Goal: Download file/media

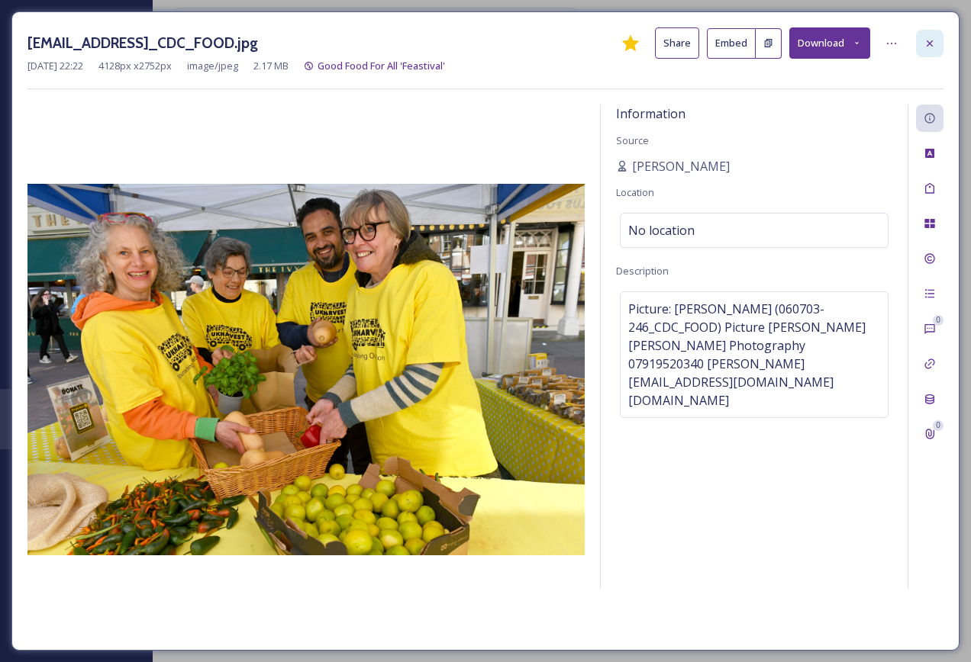
click at [934, 42] on icon at bounding box center [929, 43] width 12 height 12
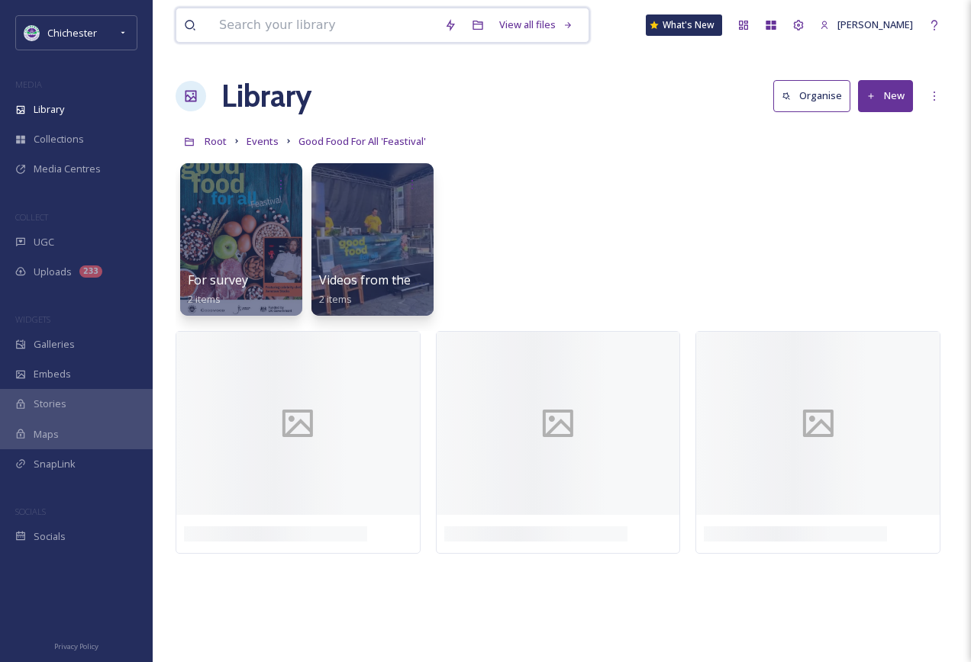
click at [239, 21] on input at bounding box center [323, 25] width 225 height 34
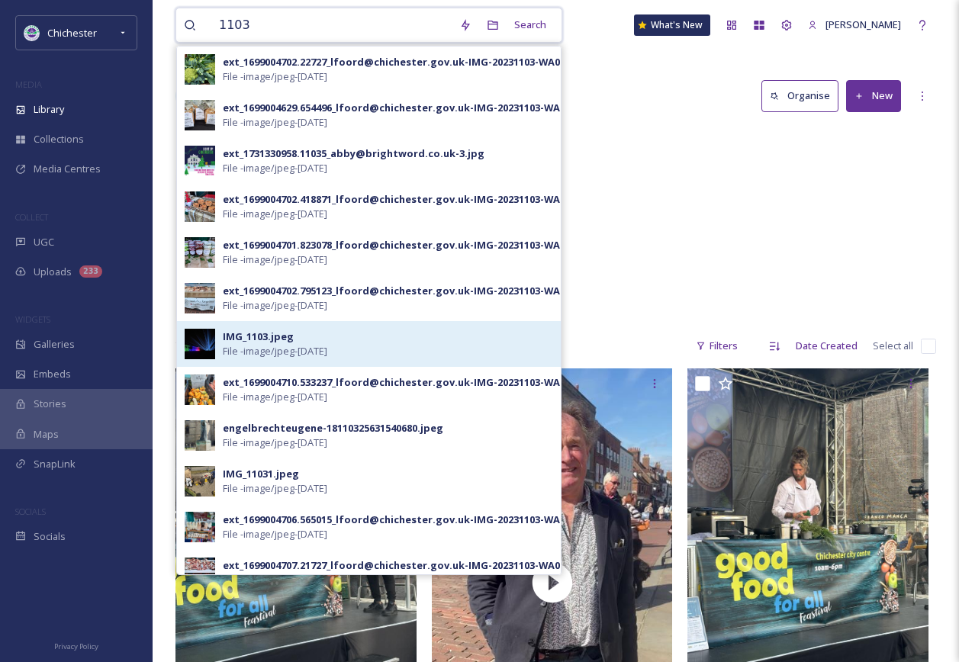
type input "1103"
click at [318, 343] on div "IMG_1103.jpeg File - image/jpeg - [DATE]" at bounding box center [388, 344] width 330 height 29
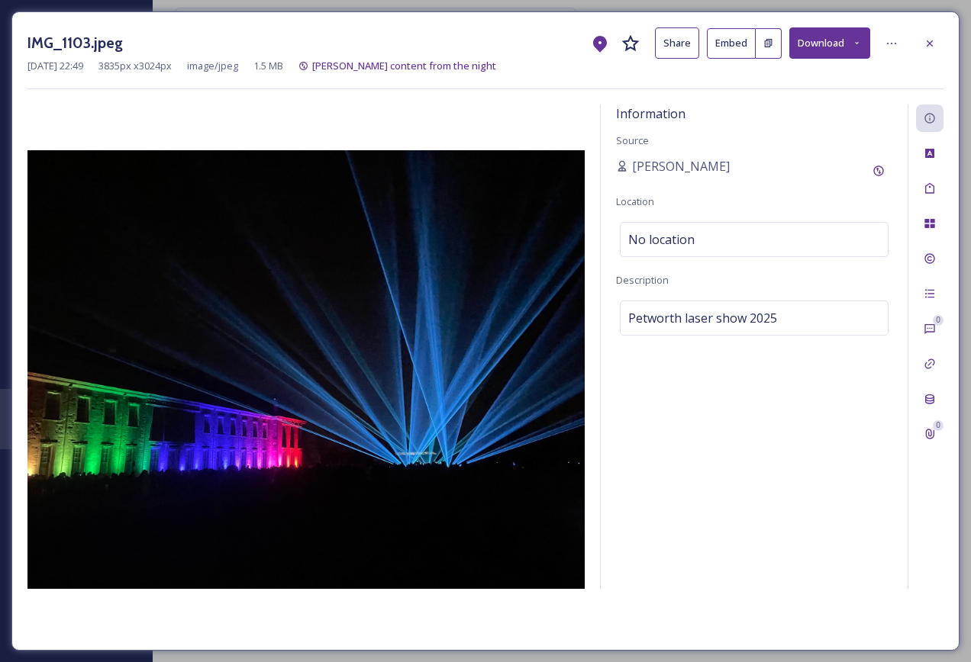
click at [832, 40] on button "Download" at bounding box center [829, 42] width 81 height 31
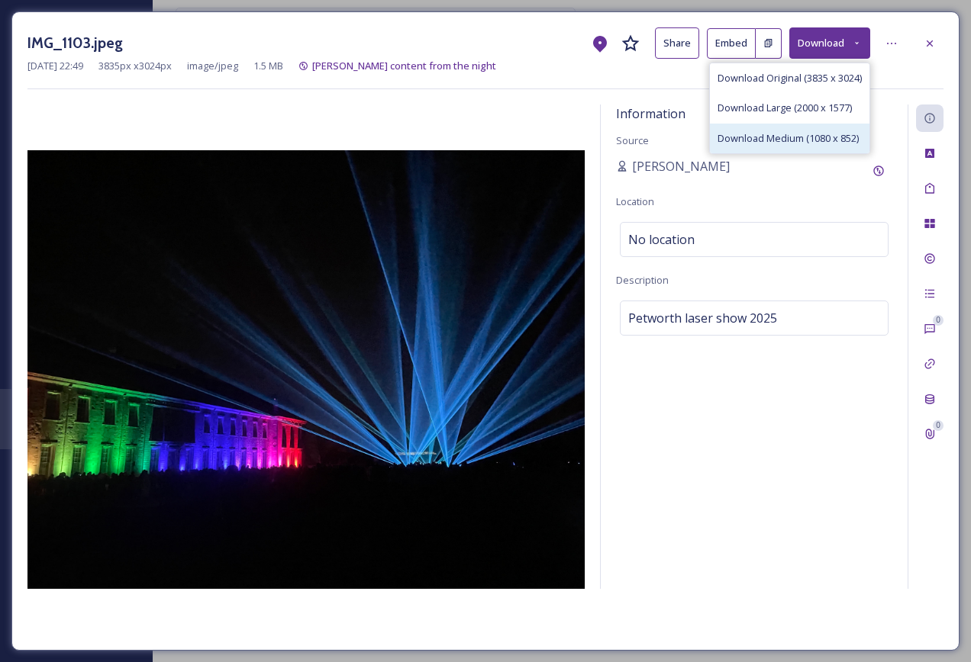
click at [812, 140] on span "Download Medium (1080 x 852)" at bounding box center [787, 138] width 141 height 15
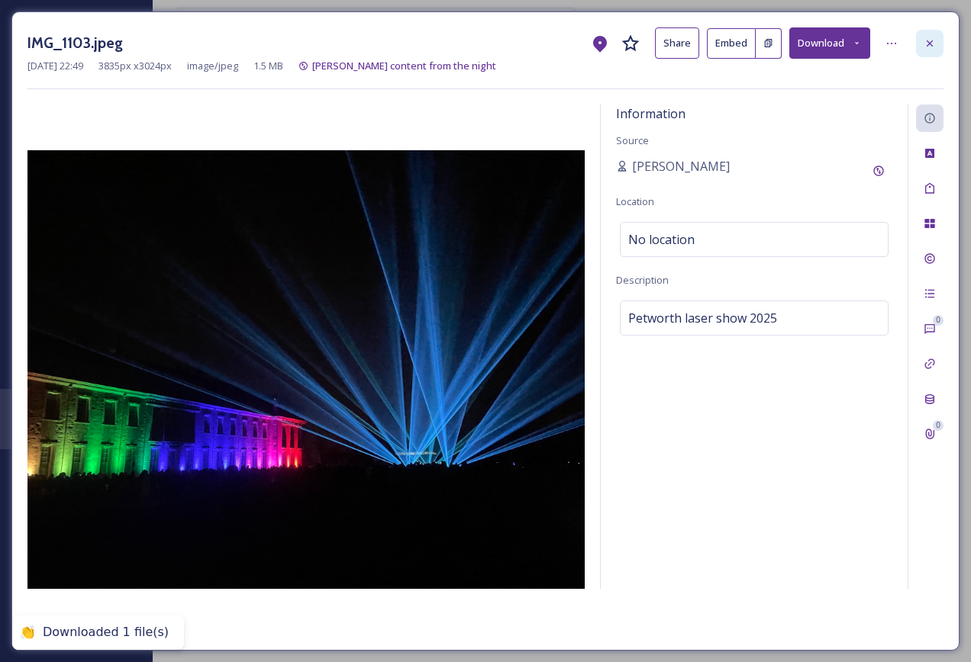
click at [929, 44] on icon at bounding box center [930, 43] width 6 height 6
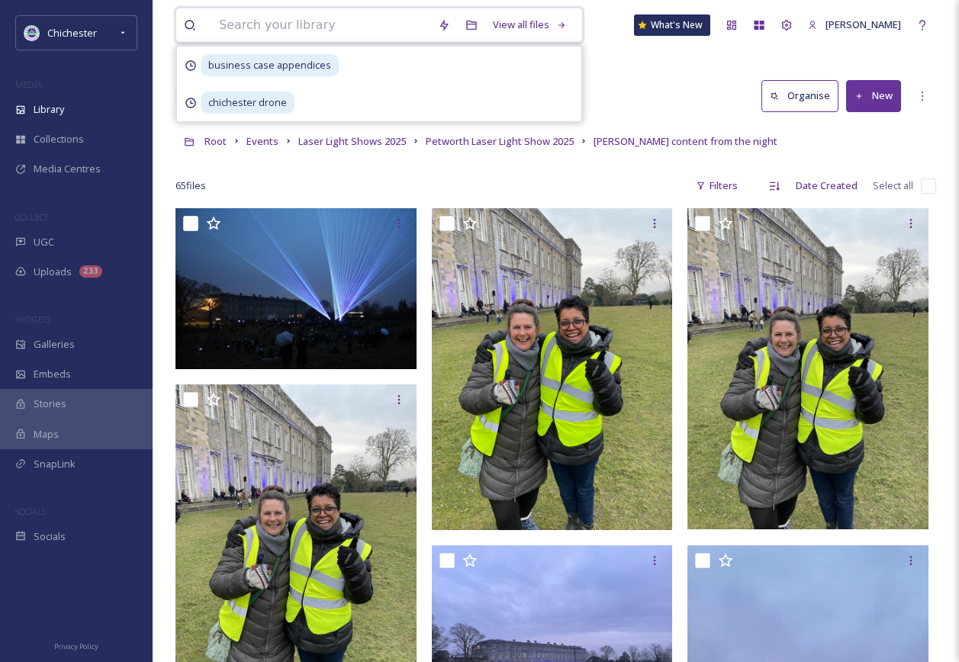
click at [240, 26] on input at bounding box center [320, 25] width 219 height 34
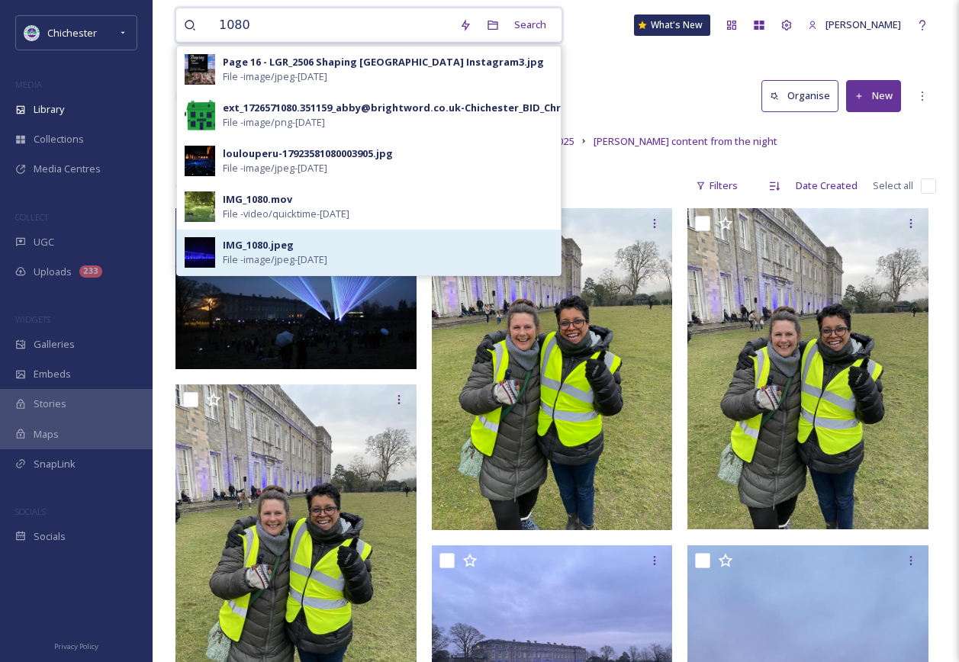
type input "1080"
click at [320, 244] on div "IMG_1080.jpeg File - image/jpeg - [DATE]" at bounding box center [388, 252] width 330 height 29
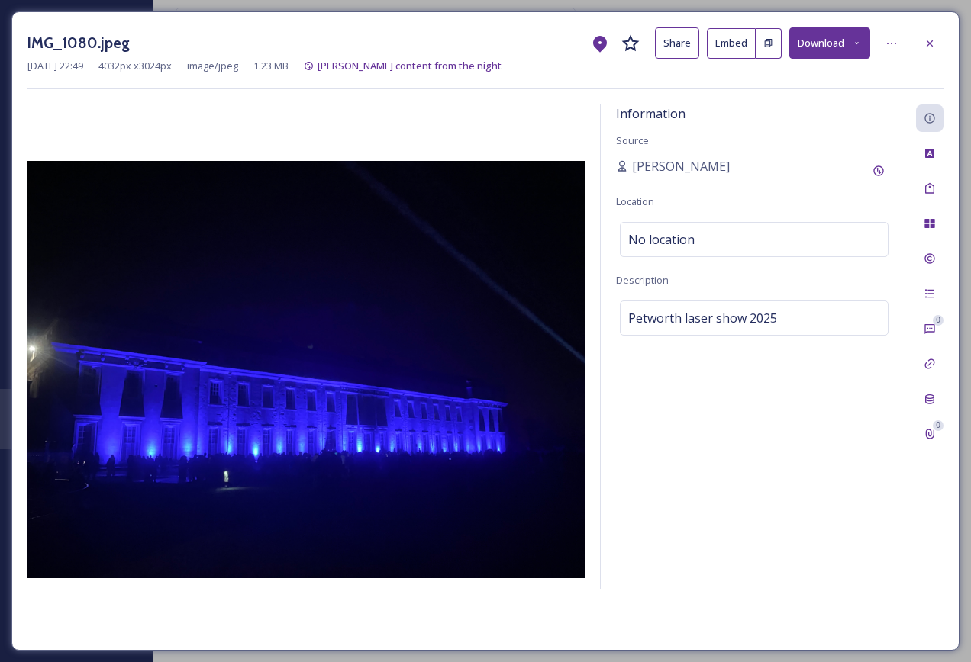
click at [846, 50] on button "Download" at bounding box center [829, 42] width 81 height 31
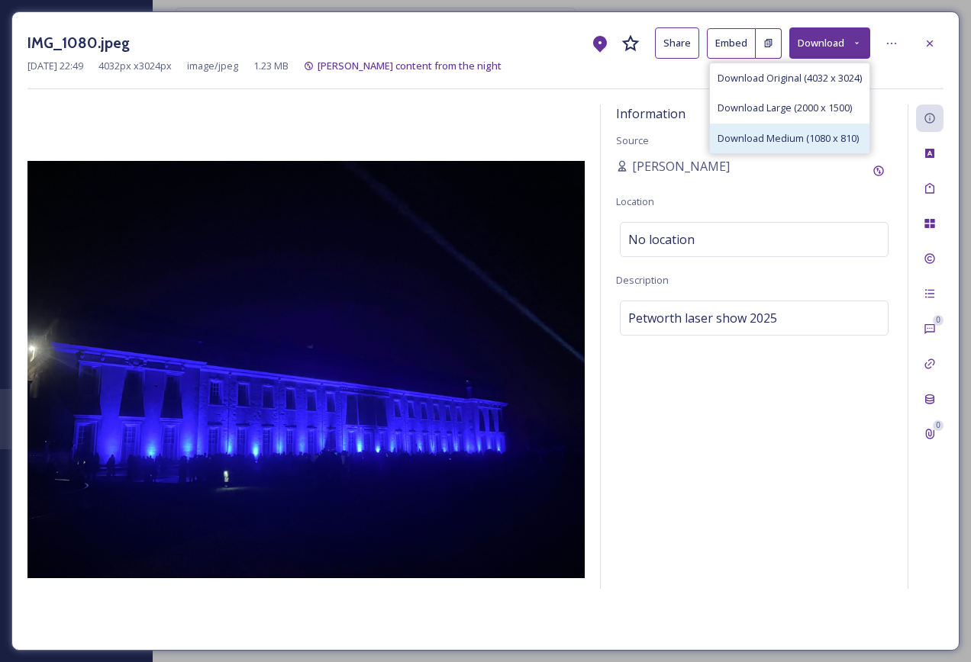
click at [824, 136] on span "Download Medium (1080 x 810)" at bounding box center [787, 138] width 141 height 15
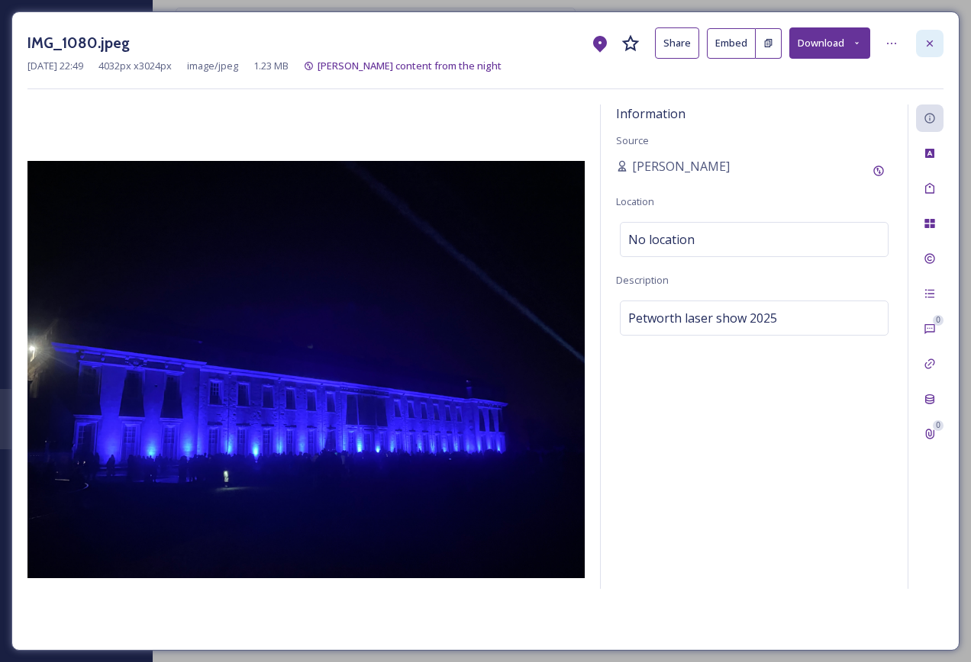
click at [930, 39] on icon at bounding box center [929, 43] width 12 height 12
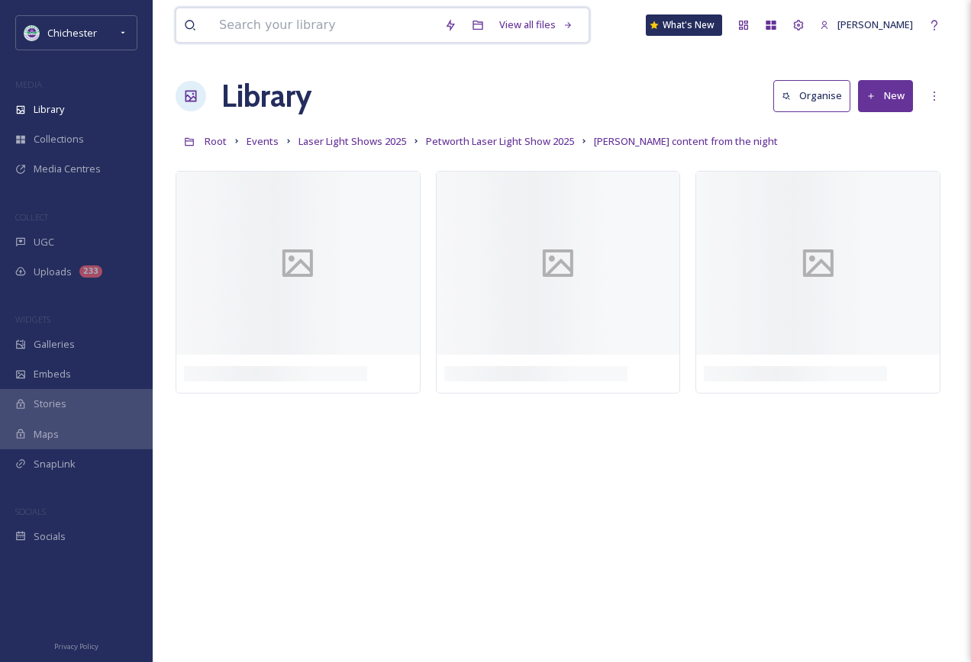
click at [330, 20] on input at bounding box center [323, 25] width 225 height 34
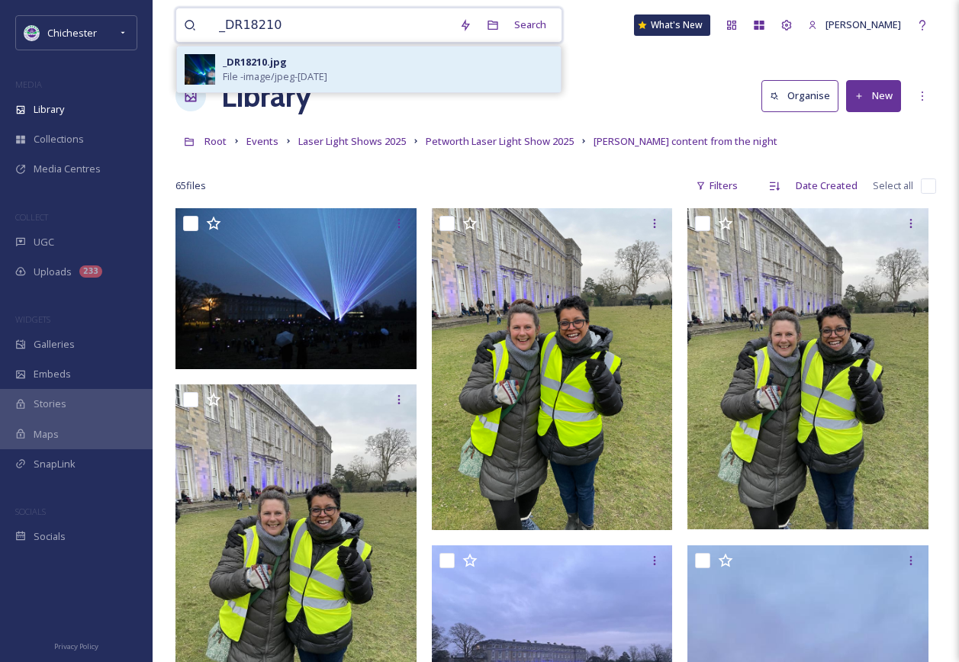
type input "_DR18210"
click at [283, 70] on span "File - image/jpeg - [DATE]" at bounding box center [275, 76] width 105 height 15
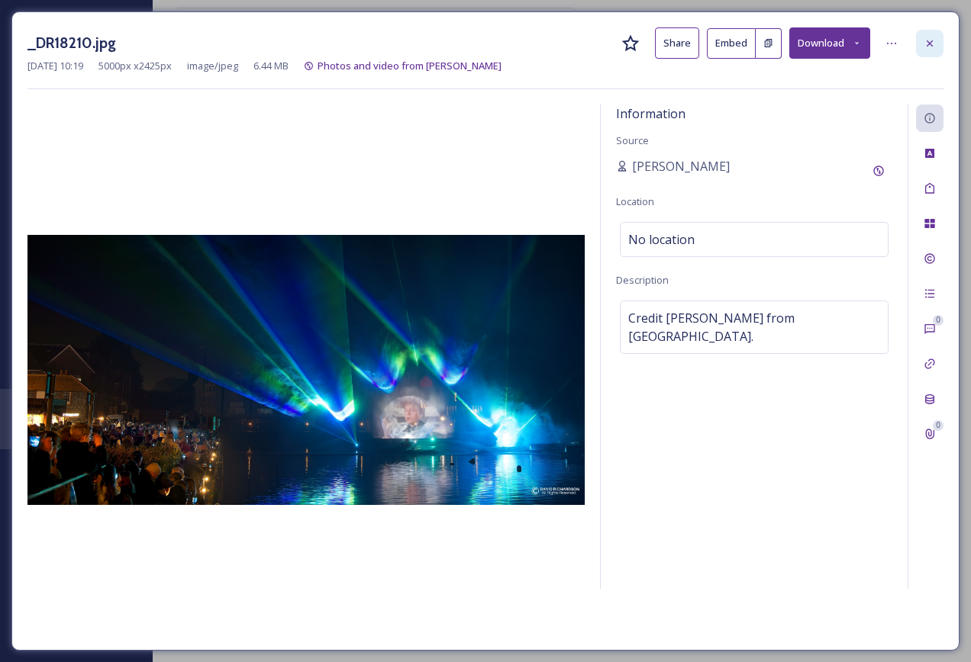
click at [931, 41] on icon at bounding box center [930, 43] width 6 height 6
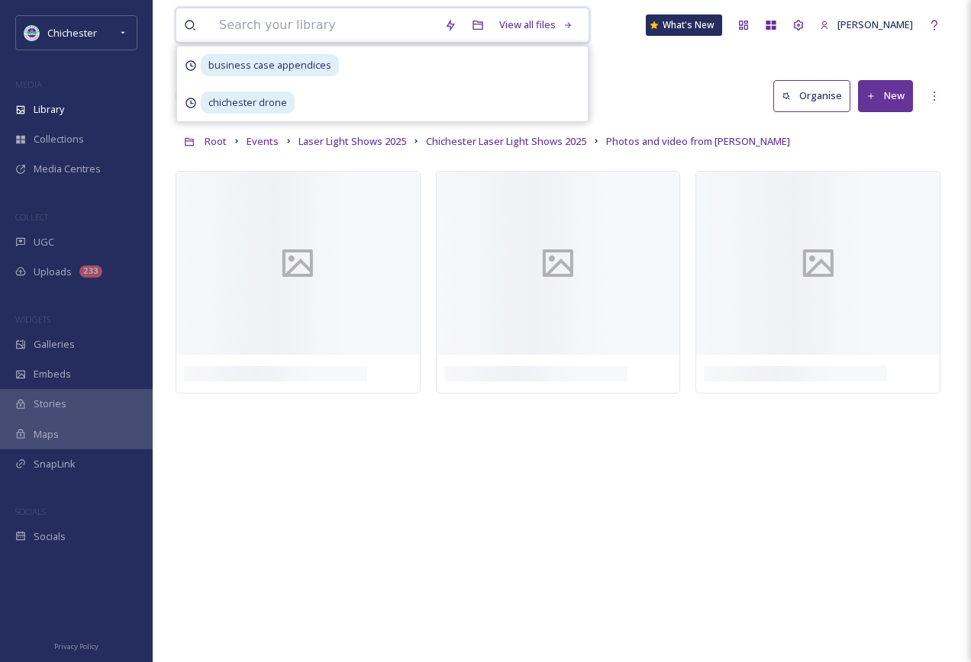
click at [331, 31] on input at bounding box center [323, 25] width 225 height 34
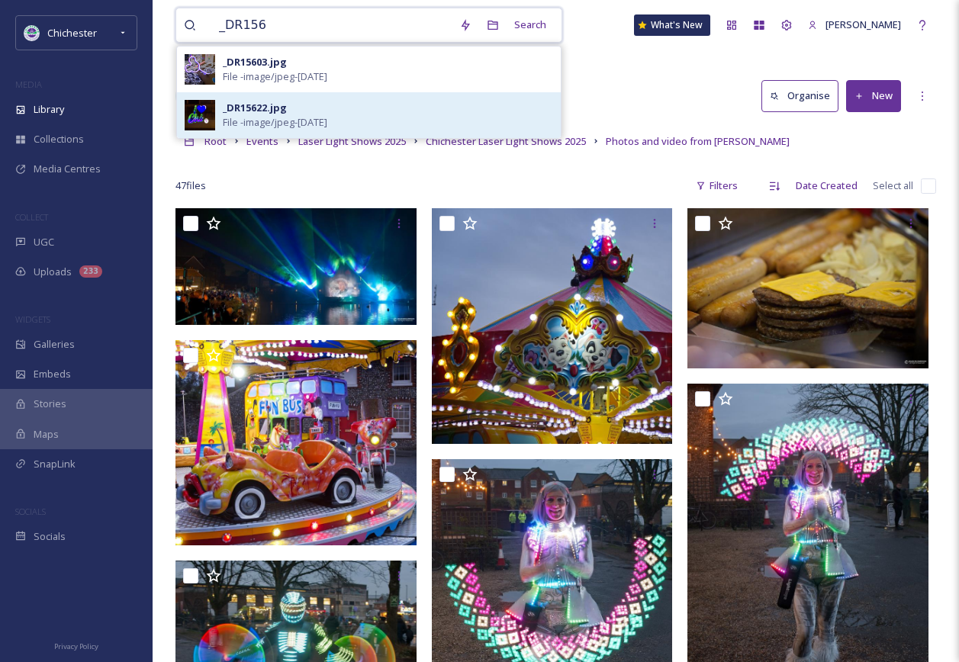
type input "_DR156"
click at [359, 102] on div "_DR15622.jpg File - image/jpeg - [DATE]" at bounding box center [388, 115] width 330 height 29
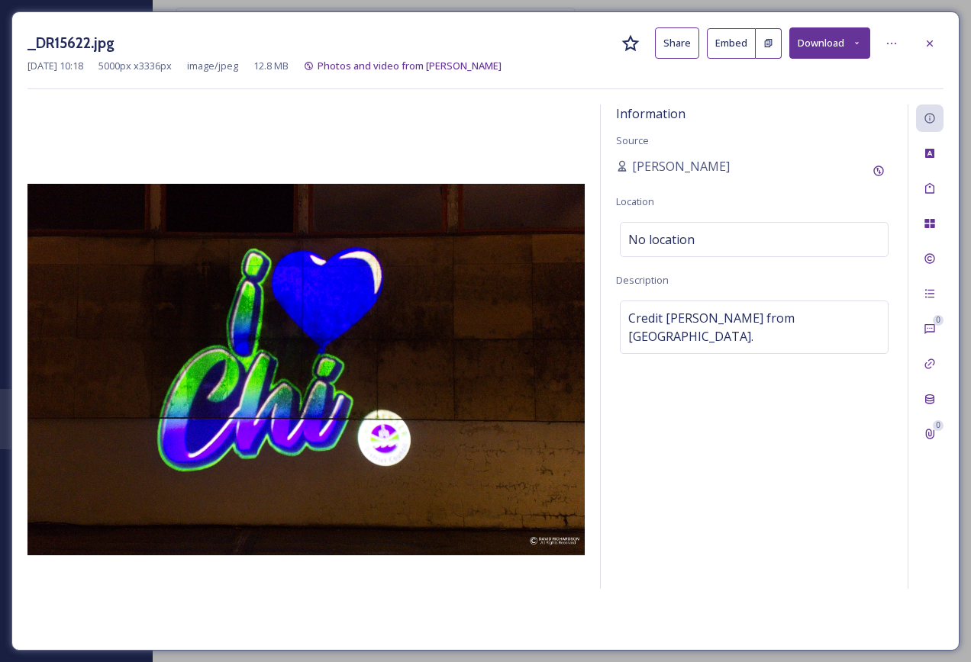
click at [822, 48] on button "Download" at bounding box center [829, 42] width 81 height 31
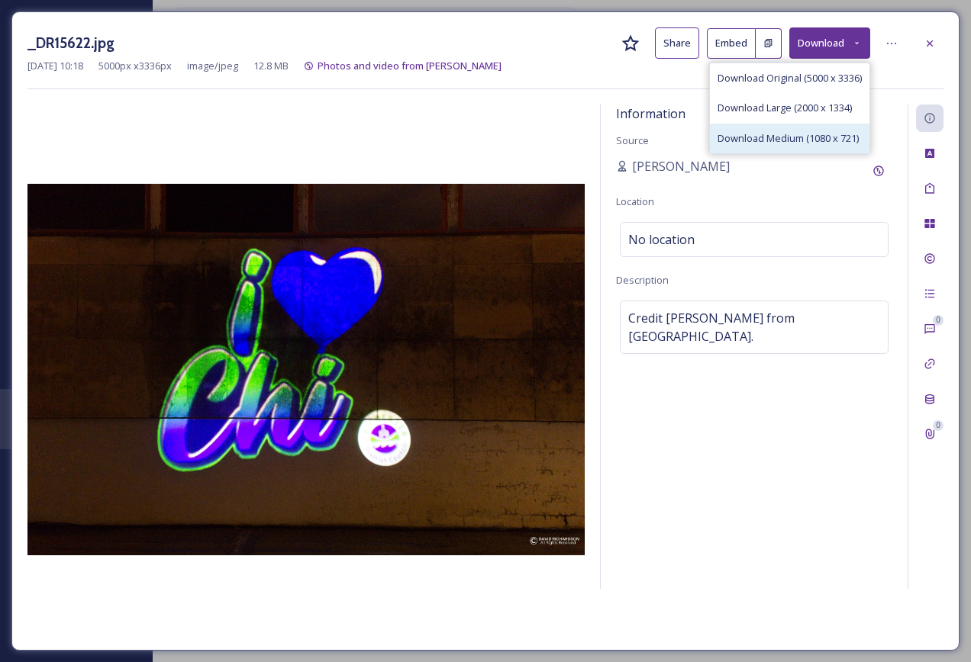
click at [836, 140] on span "Download Medium (1080 x 721)" at bounding box center [787, 138] width 141 height 15
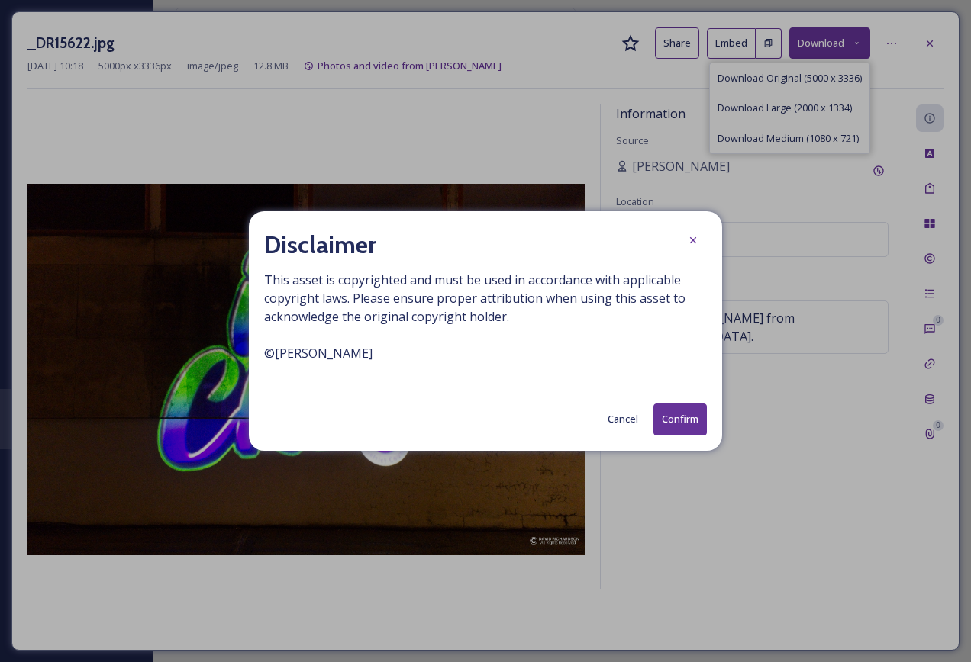
click at [695, 412] on button "Confirm" at bounding box center [679, 419] width 53 height 31
